Goal: Navigation & Orientation: Find specific page/section

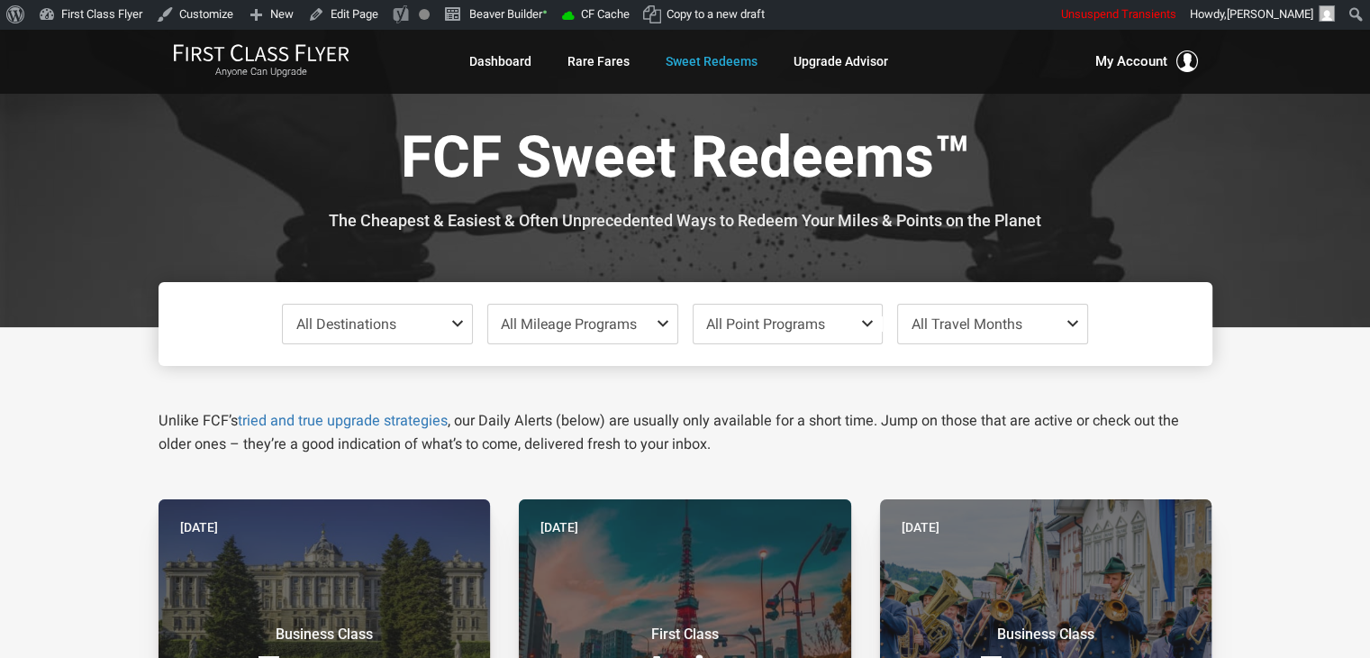
drag, startPoint x: 53, startPoint y: 351, endPoint x: 49, endPoint y: 365, distance: 14.2
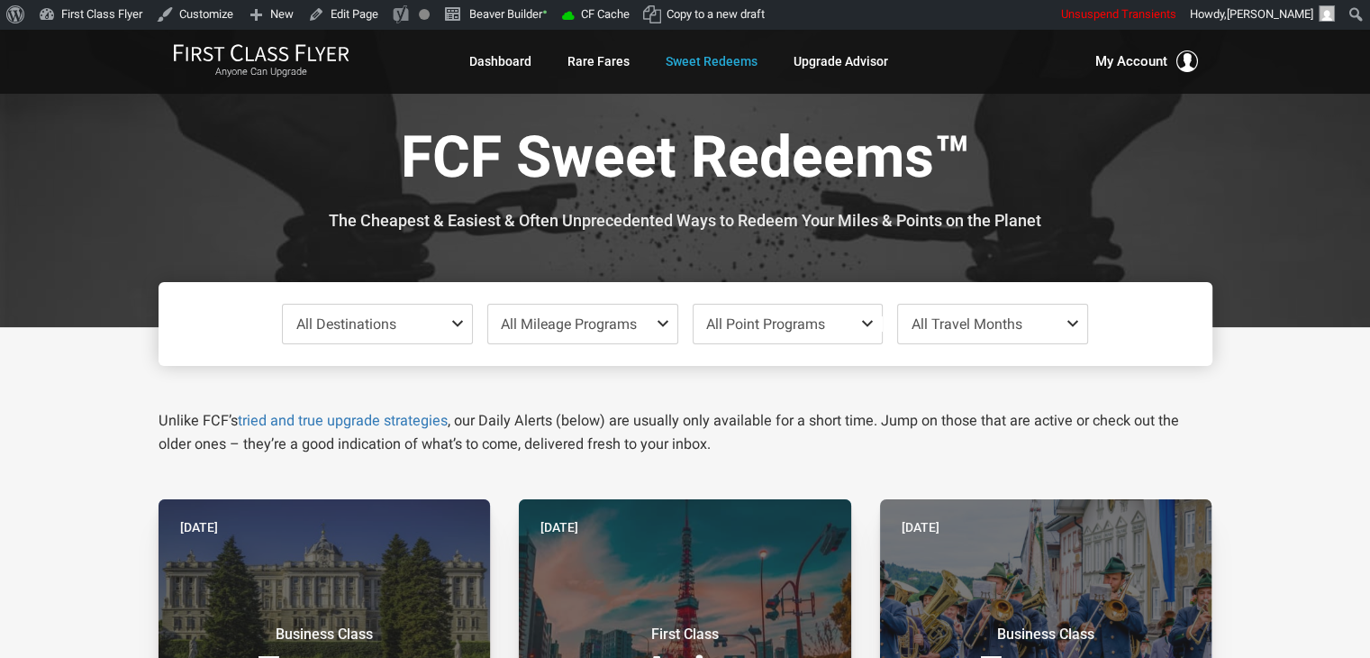
drag, startPoint x: 59, startPoint y: 395, endPoint x: 50, endPoint y: 402, distance: 10.8
drag, startPoint x: 50, startPoint y: 402, endPoint x: 36, endPoint y: 443, distance: 43.9
drag, startPoint x: 36, startPoint y: 443, endPoint x: 29, endPoint y: 504, distance: 61.7
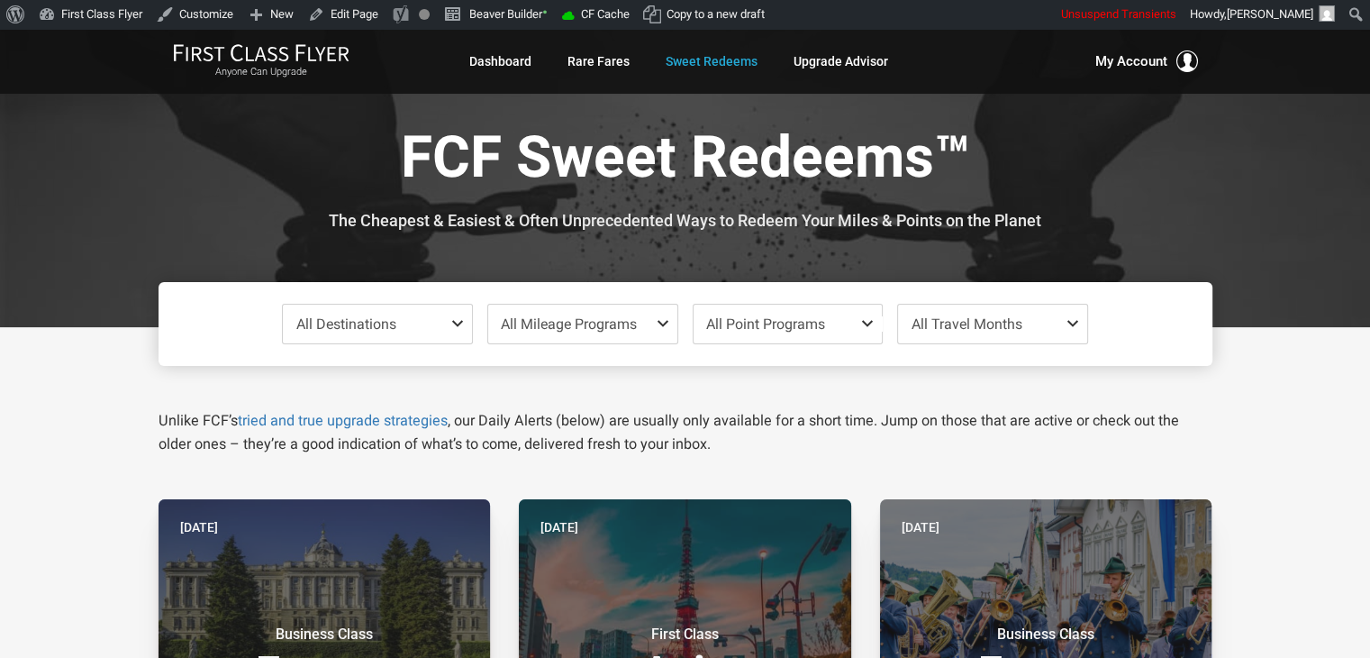
drag, startPoint x: 47, startPoint y: 517, endPoint x: 32, endPoint y: 537, distance: 25.0
click at [1260, 120] on div at bounding box center [685, 178] width 1370 height 298
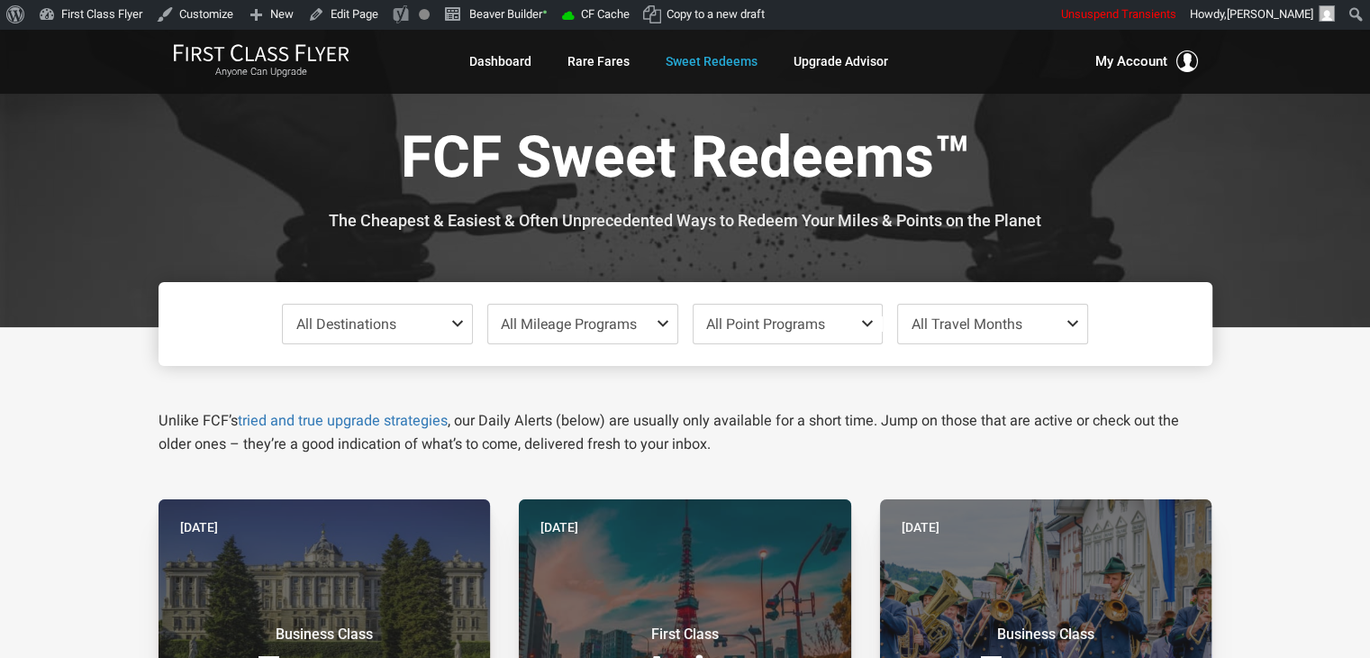
click at [1260, 120] on div at bounding box center [685, 178] width 1370 height 298
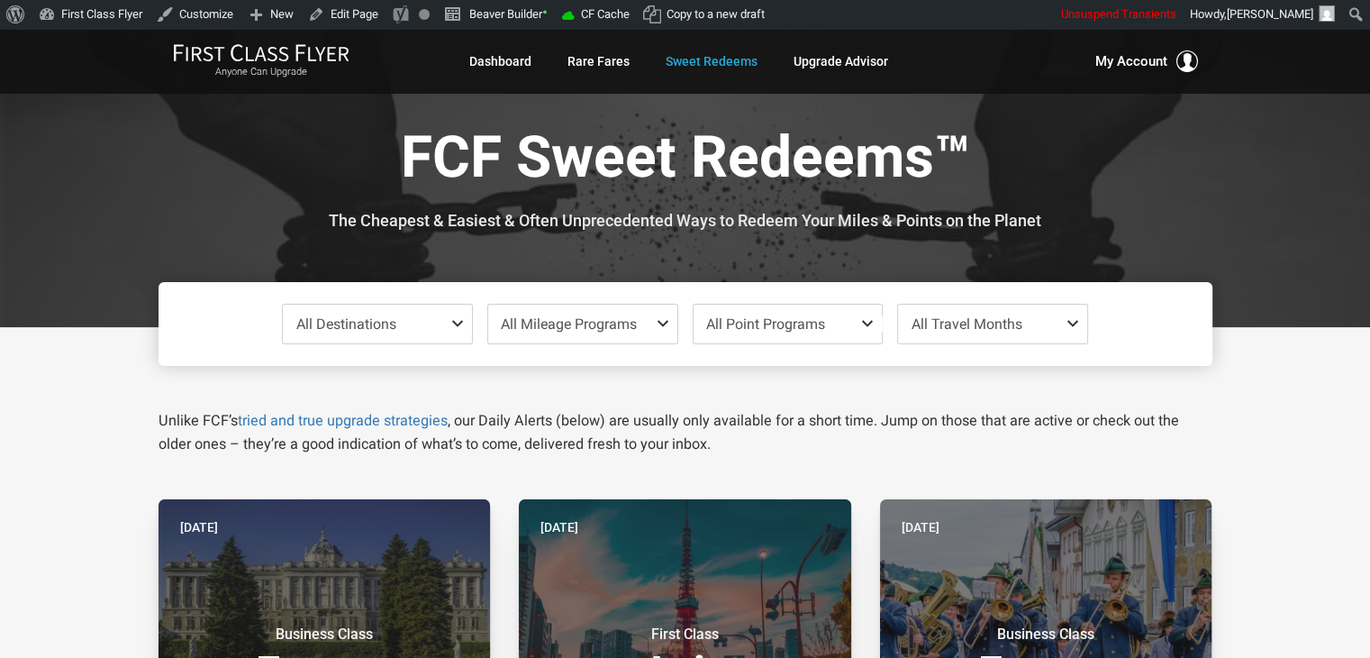
drag, startPoint x: 1261, startPoint y: 121, endPoint x: 79, endPoint y: 167, distance: 1182.8
click at [79, 167] on div at bounding box center [685, 178] width 1370 height 298
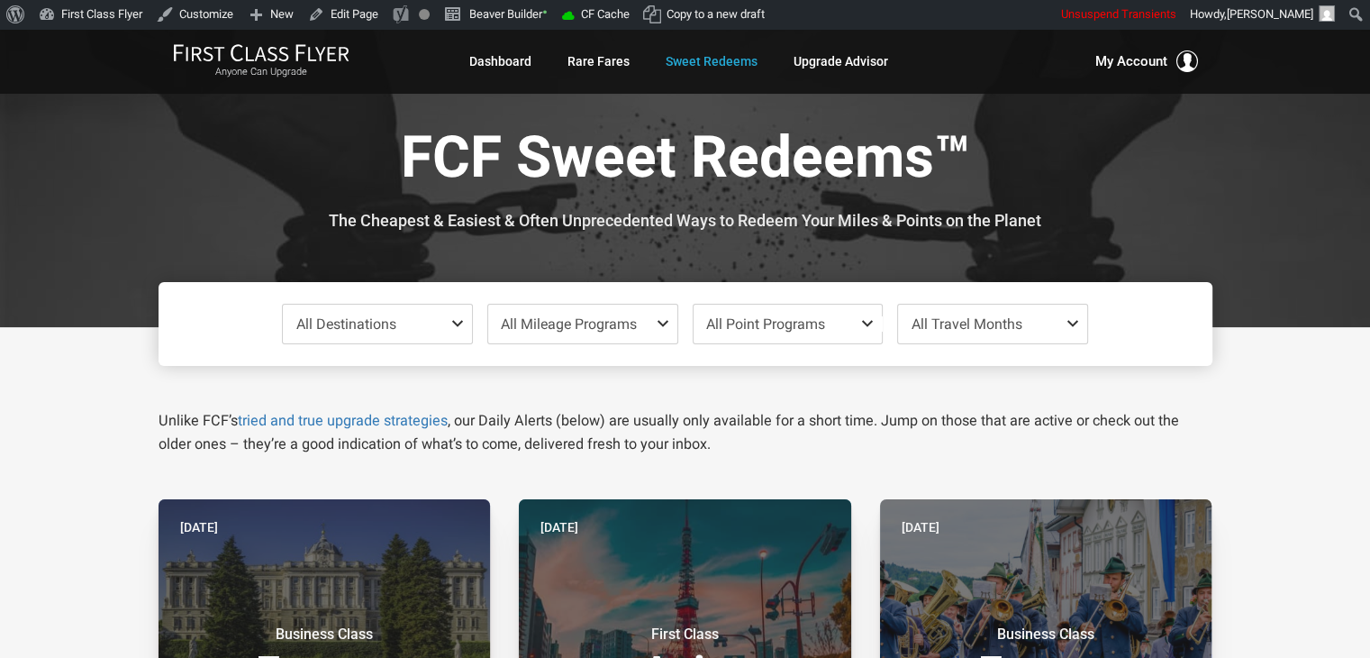
click at [79, 167] on div at bounding box center [685, 178] width 1370 height 298
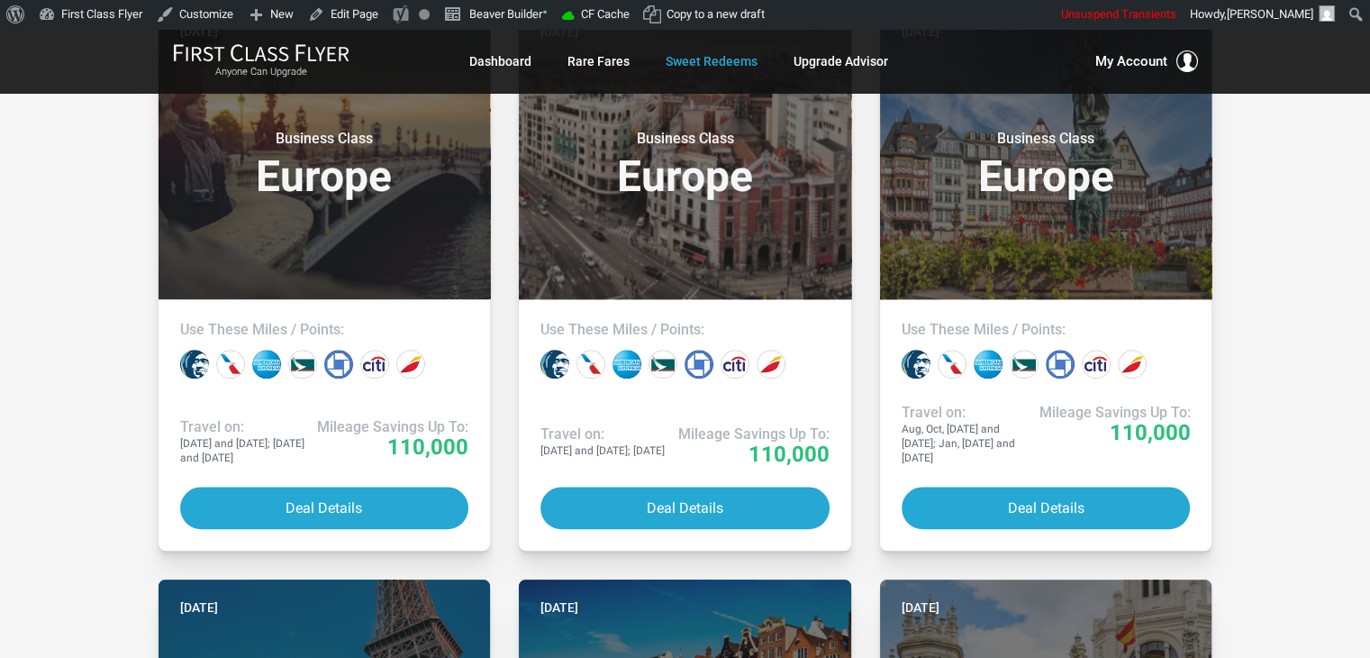
scroll to position [1725, 0]
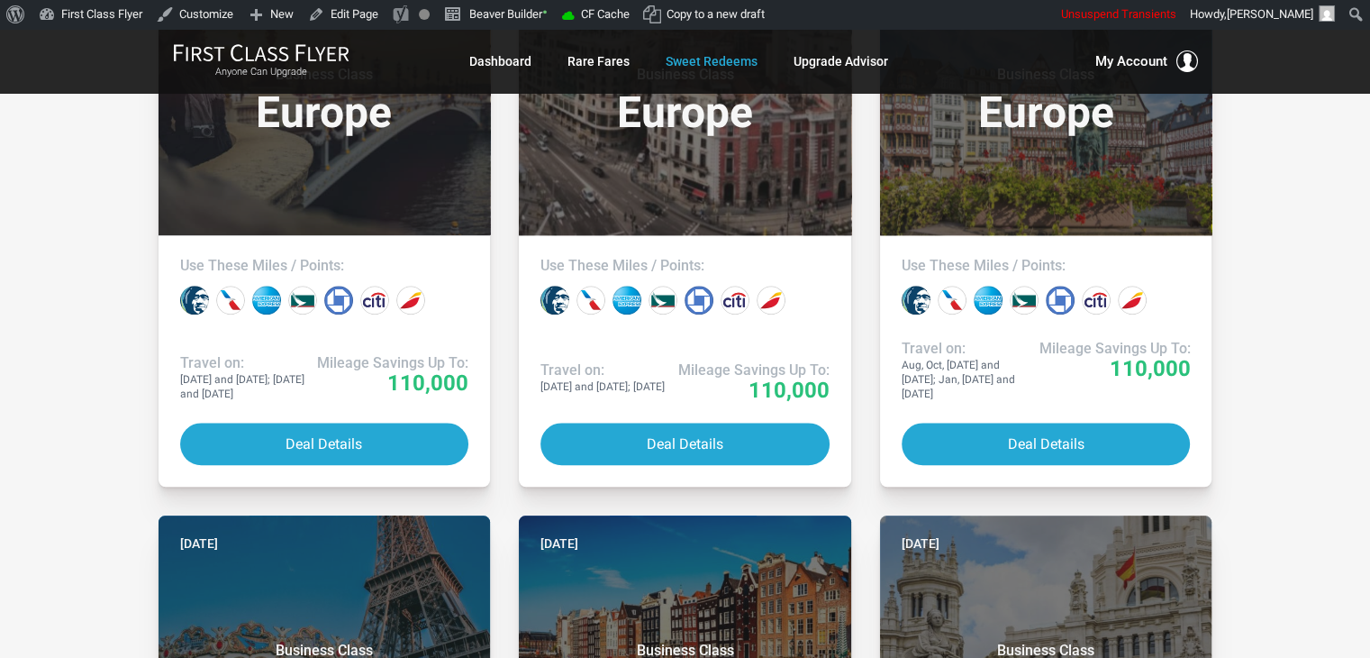
drag, startPoint x: 60, startPoint y: 219, endPoint x: 45, endPoint y: 250, distance: 34.2
drag, startPoint x: 65, startPoint y: 308, endPoint x: 48, endPoint y: 360, distance: 55.0
